Goal: Transaction & Acquisition: Obtain resource

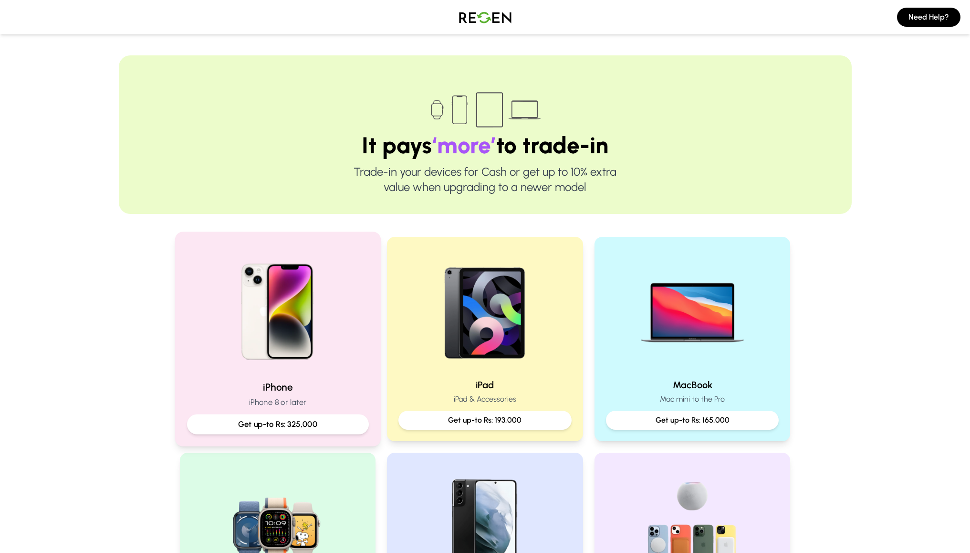
click at [330, 420] on p "Get up-to Rs: 325,000" at bounding box center [278, 424] width 166 height 12
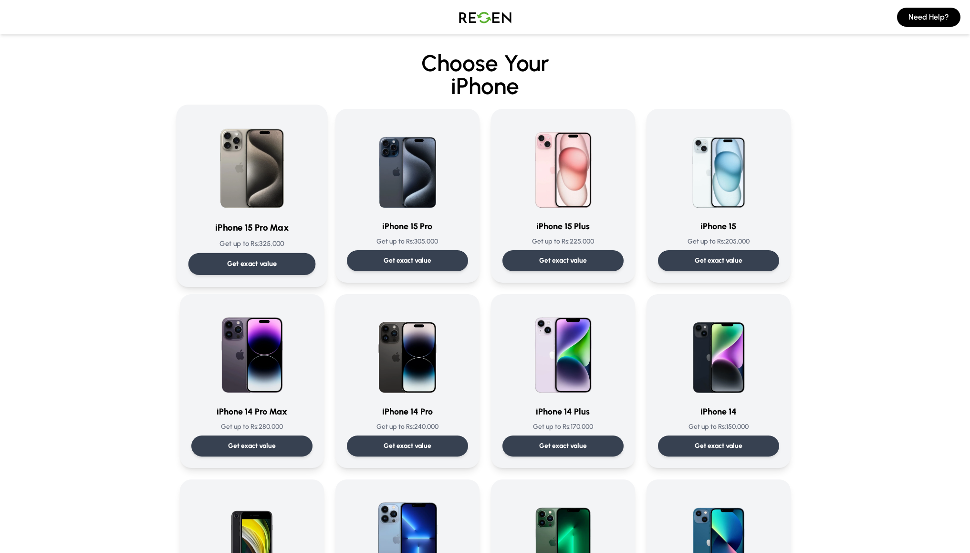
click at [285, 259] on div "Get exact value" at bounding box center [251, 264] width 127 height 22
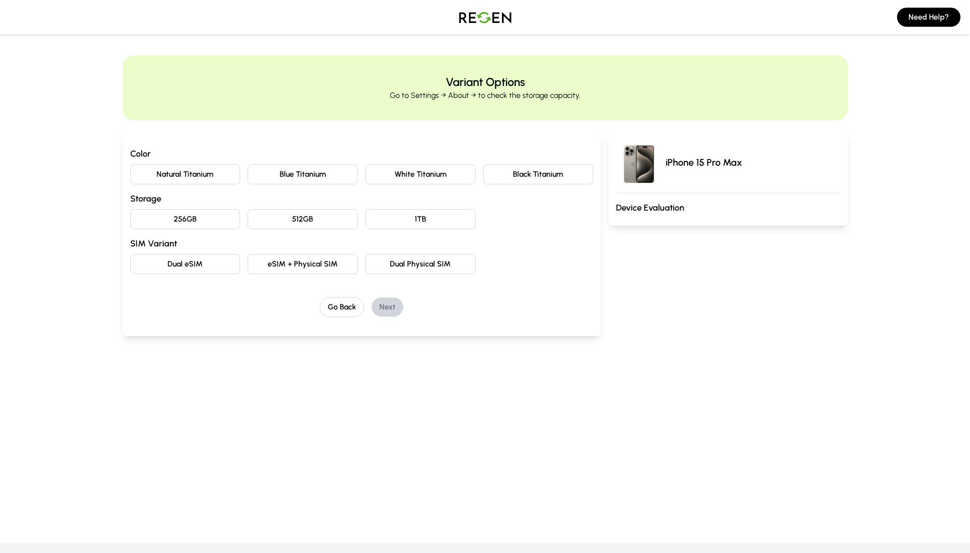
click at [202, 177] on button "Natural Titanium" at bounding box center [185, 174] width 110 height 20
click at [271, 174] on button "Blue Titanium" at bounding box center [303, 174] width 110 height 20
click at [205, 176] on button "Natural Titanium" at bounding box center [185, 174] width 110 height 20
click at [228, 223] on button "256GB" at bounding box center [185, 219] width 110 height 20
click at [287, 264] on button "eSIM + Physical SIM" at bounding box center [303, 264] width 110 height 20
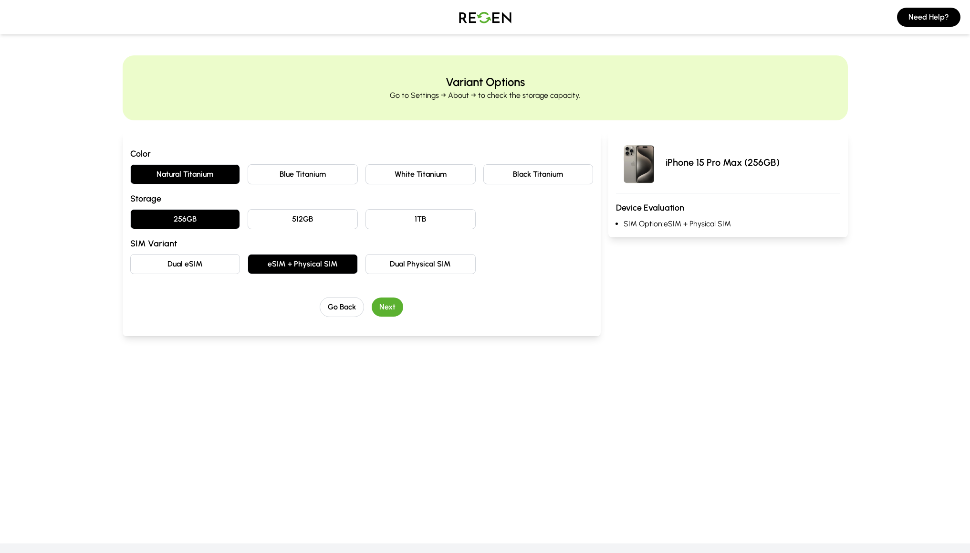
click at [392, 308] on button "Next" at bounding box center [387, 306] width 31 height 19
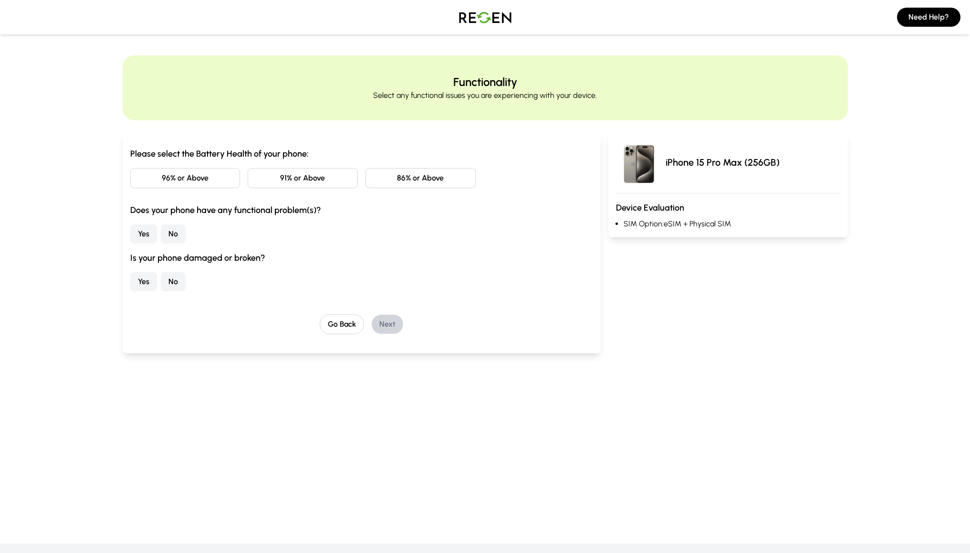
click at [404, 184] on button "86% or Above" at bounding box center [420, 178] width 110 height 20
drag, startPoint x: 179, startPoint y: 214, endPoint x: 256, endPoint y: 215, distance: 76.3
click at [256, 215] on h3 "Does your phone have any functional problem(s)?" at bounding box center [361, 209] width 463 height 13
click at [169, 234] on button "No" at bounding box center [173, 233] width 25 height 19
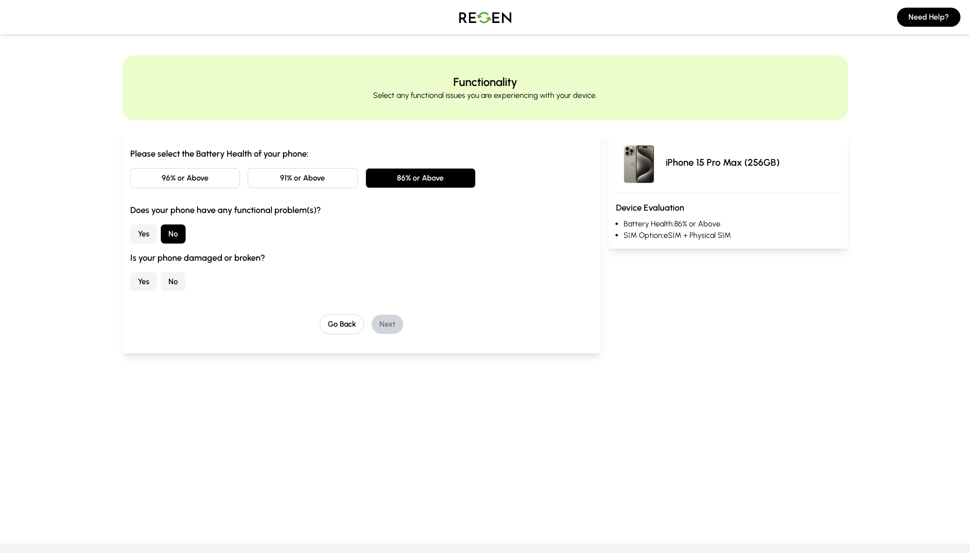
click at [159, 280] on div "Yes No" at bounding box center [361, 281] width 463 height 19
click at [167, 282] on button "No" at bounding box center [173, 281] width 25 height 19
click at [376, 319] on button "Next" at bounding box center [387, 323] width 31 height 19
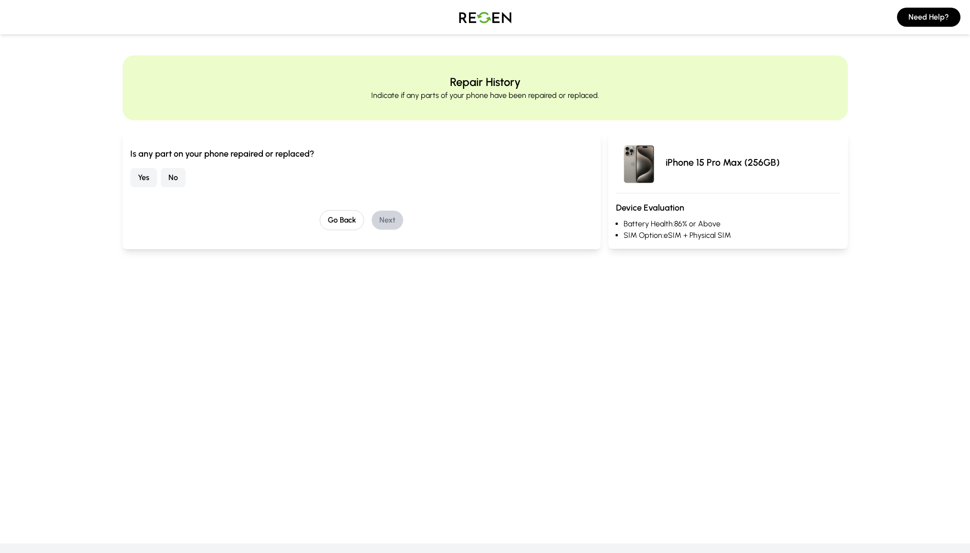
click at [180, 174] on button "No" at bounding box center [173, 177] width 25 height 19
click at [391, 216] on button "Next" at bounding box center [387, 219] width 31 height 19
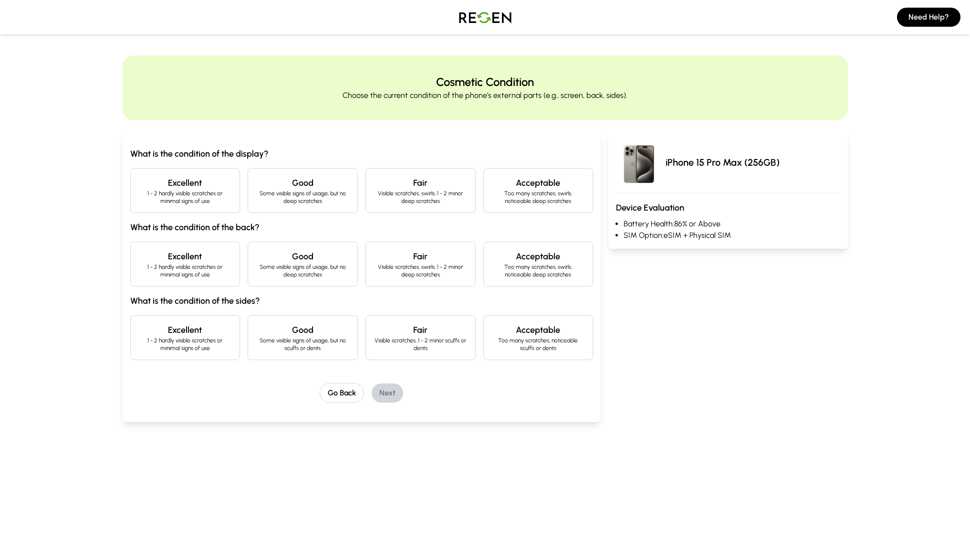
click at [194, 204] on p "1 - 2 hardly visible scratches or minimal signs of use" at bounding box center [185, 196] width 94 height 15
click at [224, 255] on h4 "Excellent" at bounding box center [185, 256] width 94 height 13
click at [230, 343] on p "1 - 2 hardly visible scratches or minimal signs of use" at bounding box center [185, 343] width 94 height 15
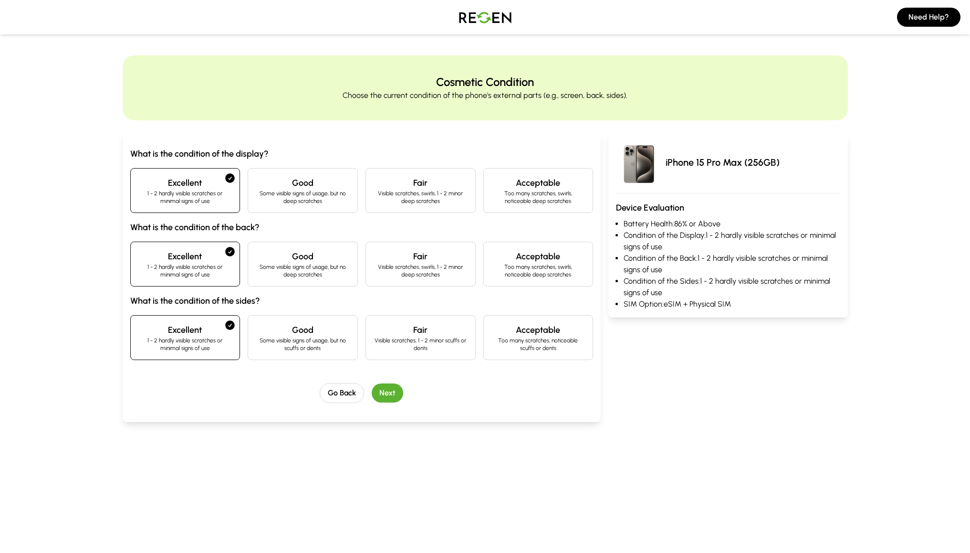
click at [381, 392] on button "Next" at bounding box center [387, 392] width 31 height 19
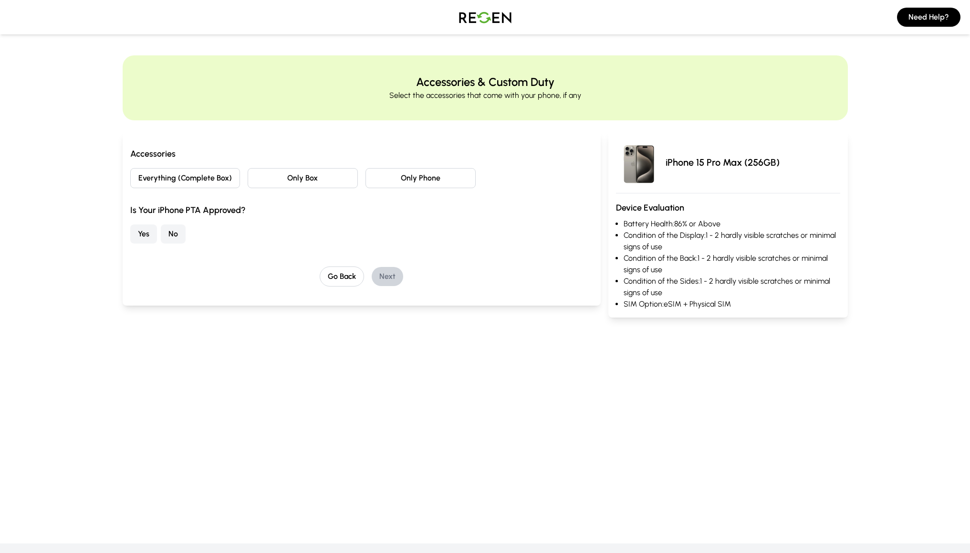
click at [181, 181] on button "Everything (Complete Box)" at bounding box center [185, 178] width 110 height 20
click at [145, 239] on button "Yes" at bounding box center [143, 233] width 27 height 19
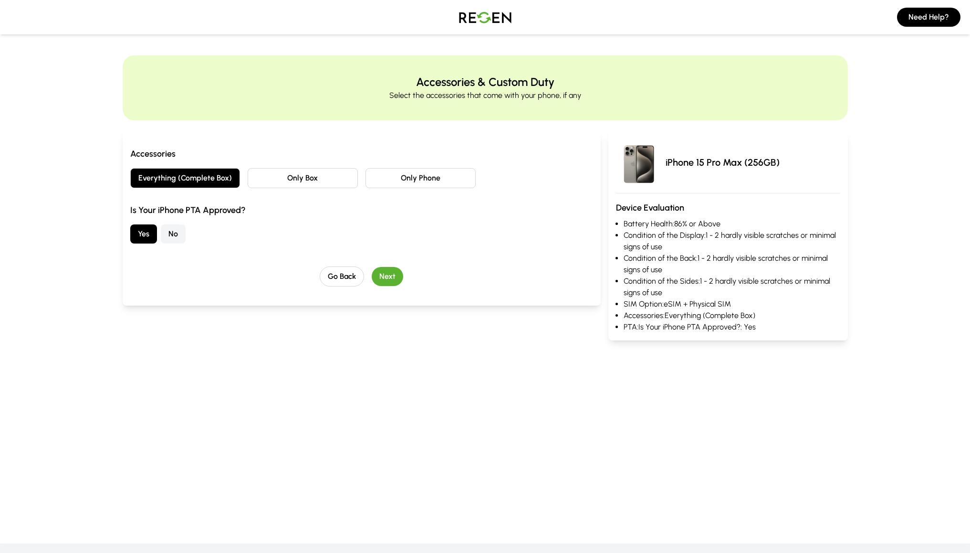
click at [381, 273] on button "Next" at bounding box center [387, 276] width 31 height 19
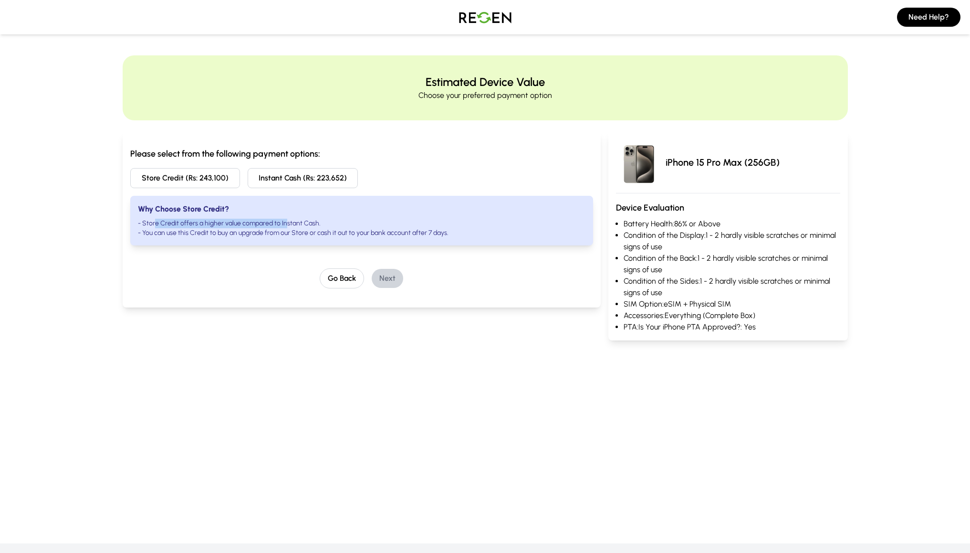
drag, startPoint x: 156, startPoint y: 222, endPoint x: 284, endPoint y: 225, distance: 128.9
click at [284, 225] on li "- Store Credit offers a higher value compared to Instant Cash." at bounding box center [362, 224] width 448 height 10
click at [329, 225] on li "- Store Credit offers a higher value compared to Instant Cash." at bounding box center [362, 224] width 448 height 10
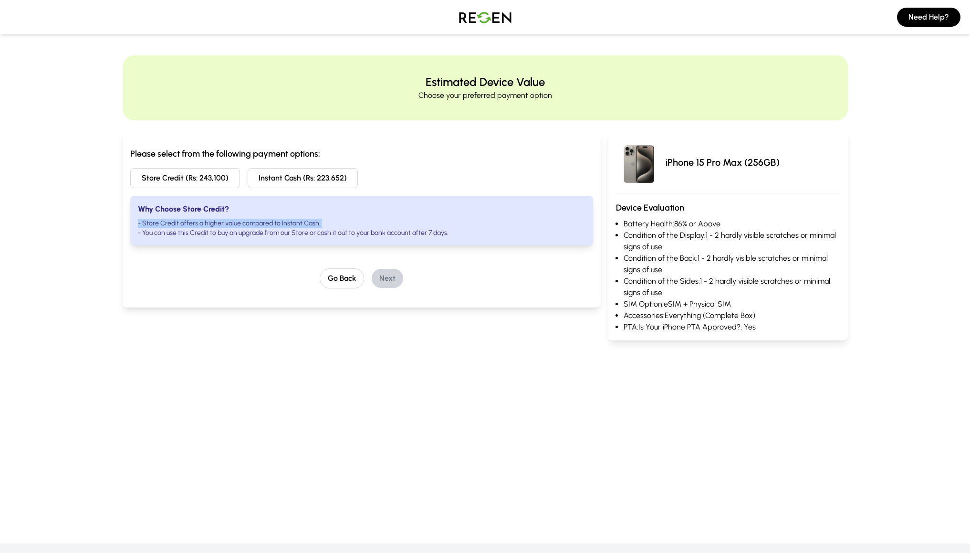
click at [329, 225] on li "- Store Credit offers a higher value compared to Instant Cash." at bounding box center [362, 224] width 448 height 10
click at [340, 230] on li "- You can use this Credit to buy an upgrade from our Store or cash it out to yo…" at bounding box center [362, 233] width 448 height 10
click at [191, 174] on button "Store Credit (Rs: 243,100)" at bounding box center [185, 178] width 110 height 20
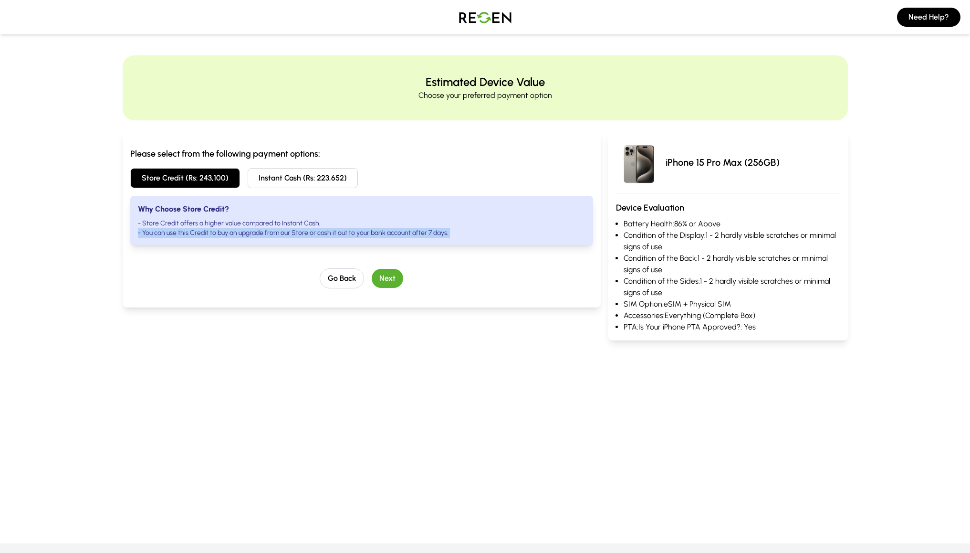
click at [383, 274] on button "Next" at bounding box center [387, 278] width 31 height 19
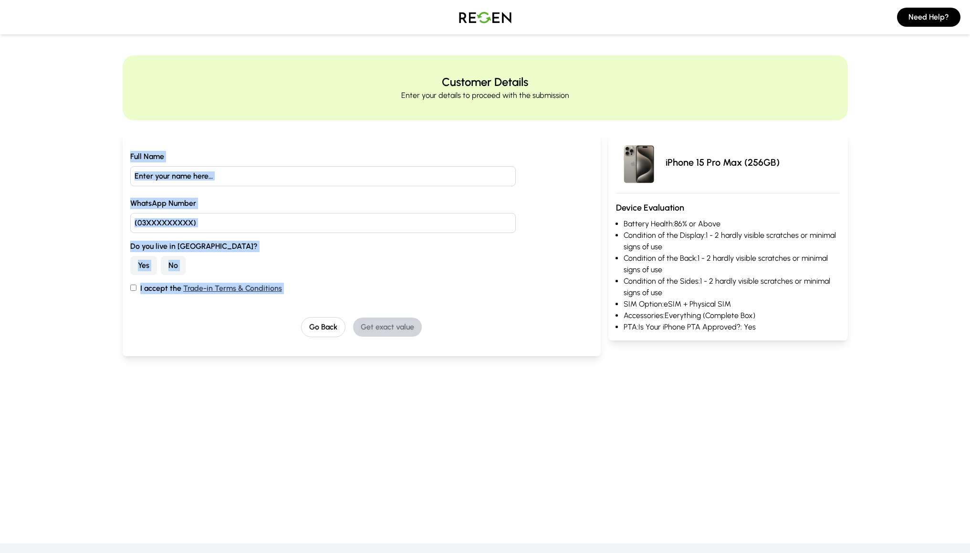
click at [317, 207] on label "WhatsApp Number" at bounding box center [361, 203] width 463 height 11
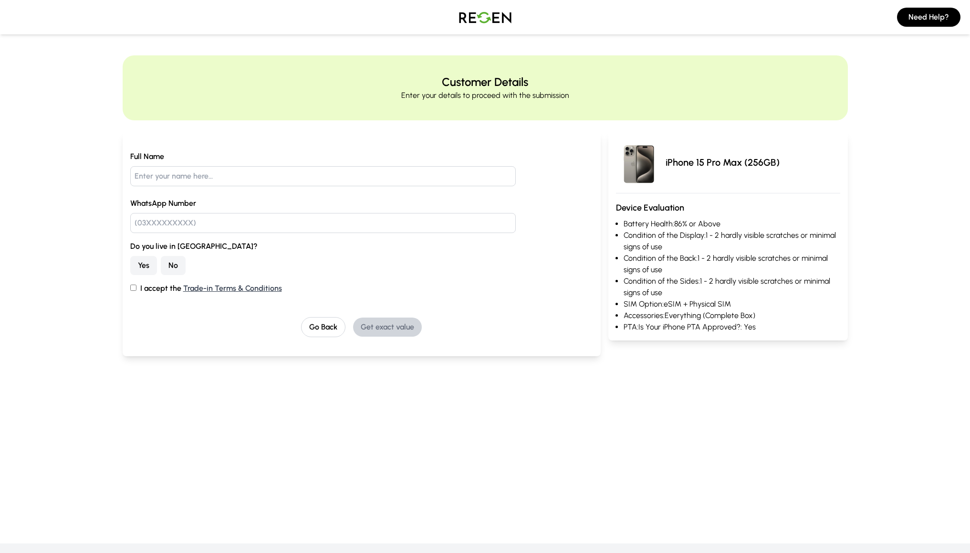
click at [345, 238] on div "Full Name WhatsApp Number Do you live in [GEOGRAPHIC_DATA]? Yes No I accept the…" at bounding box center [361, 222] width 463 height 143
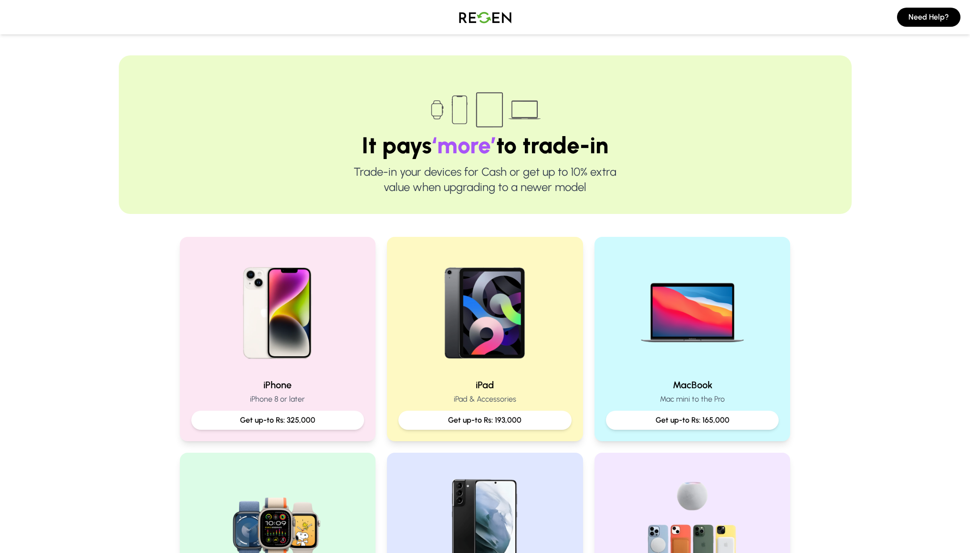
click at [495, 23] on img at bounding box center [485, 17] width 67 height 27
click at [493, 17] on img at bounding box center [485, 17] width 67 height 27
